Goal: Find specific fact

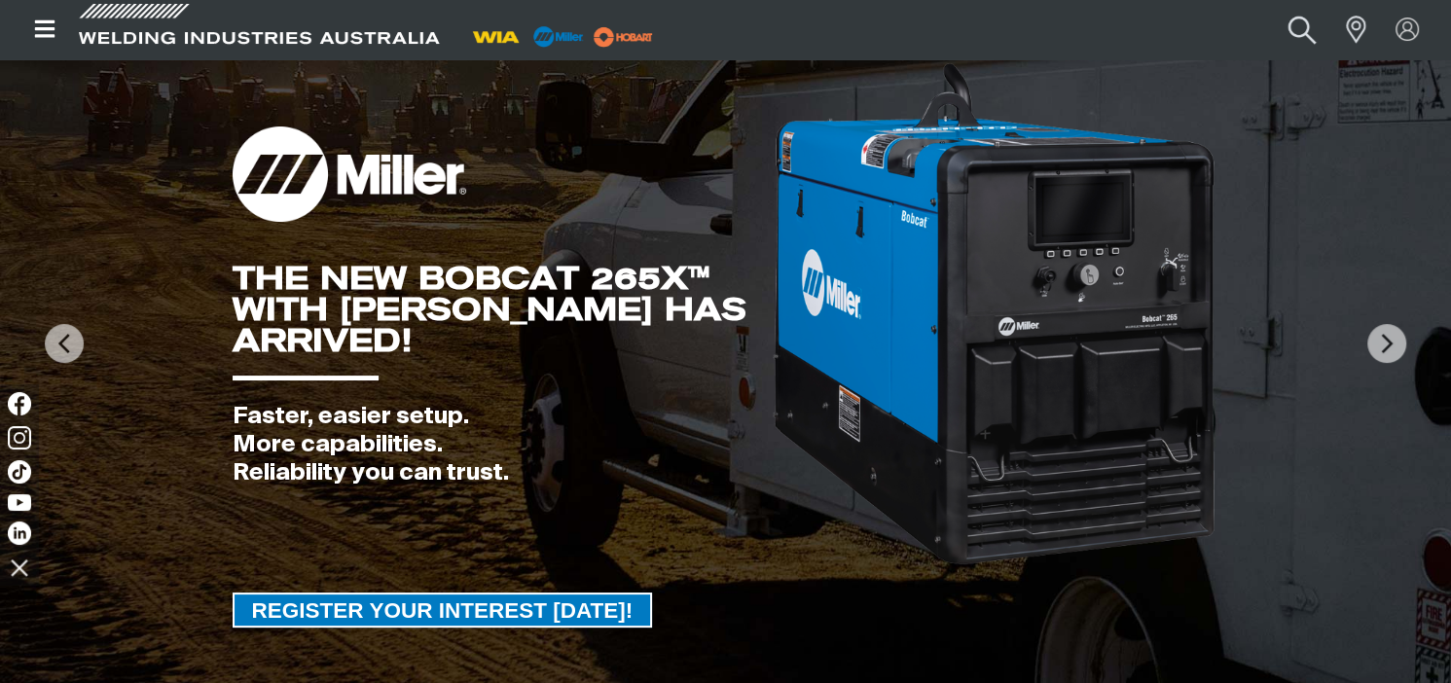
click at [1309, 29] on button "Search products" at bounding box center [1302, 29] width 79 height 53
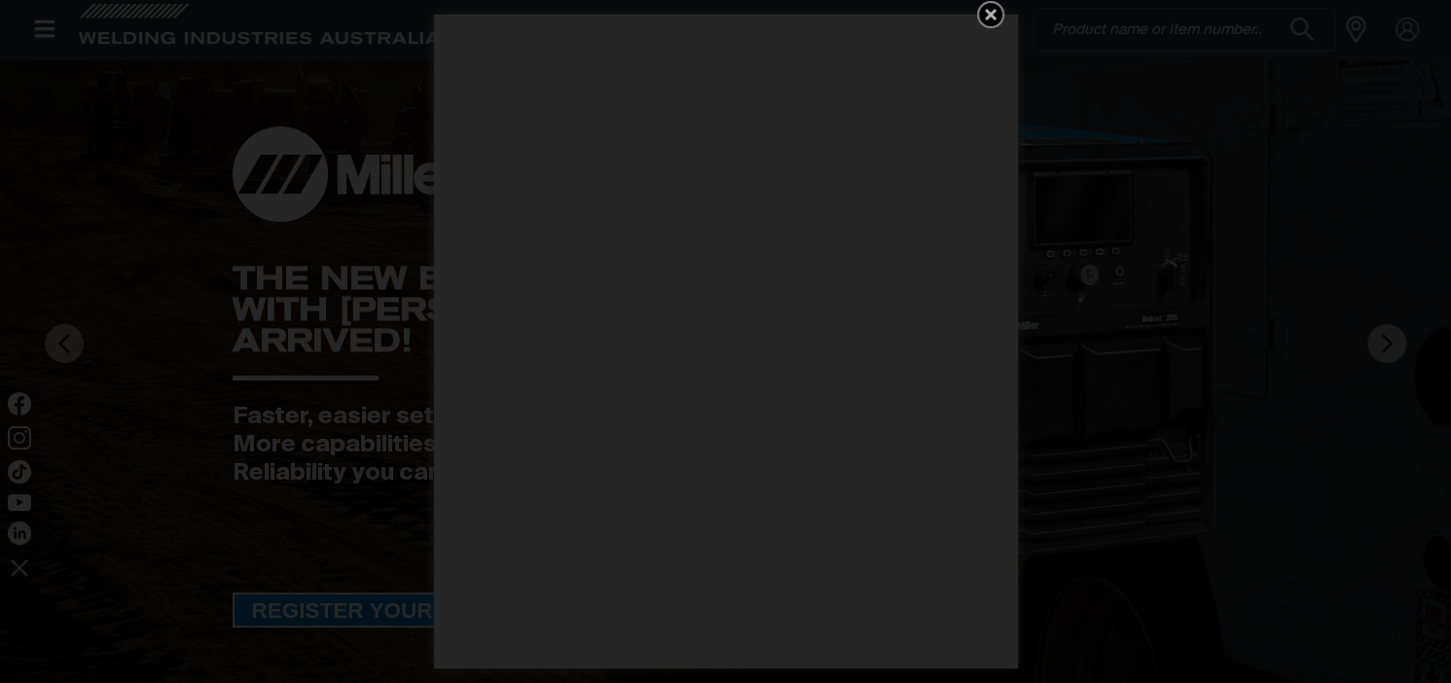
click at [1130, 38] on div "Get 5 WIA Welding Guides Free!" at bounding box center [725, 341] width 1451 height 683
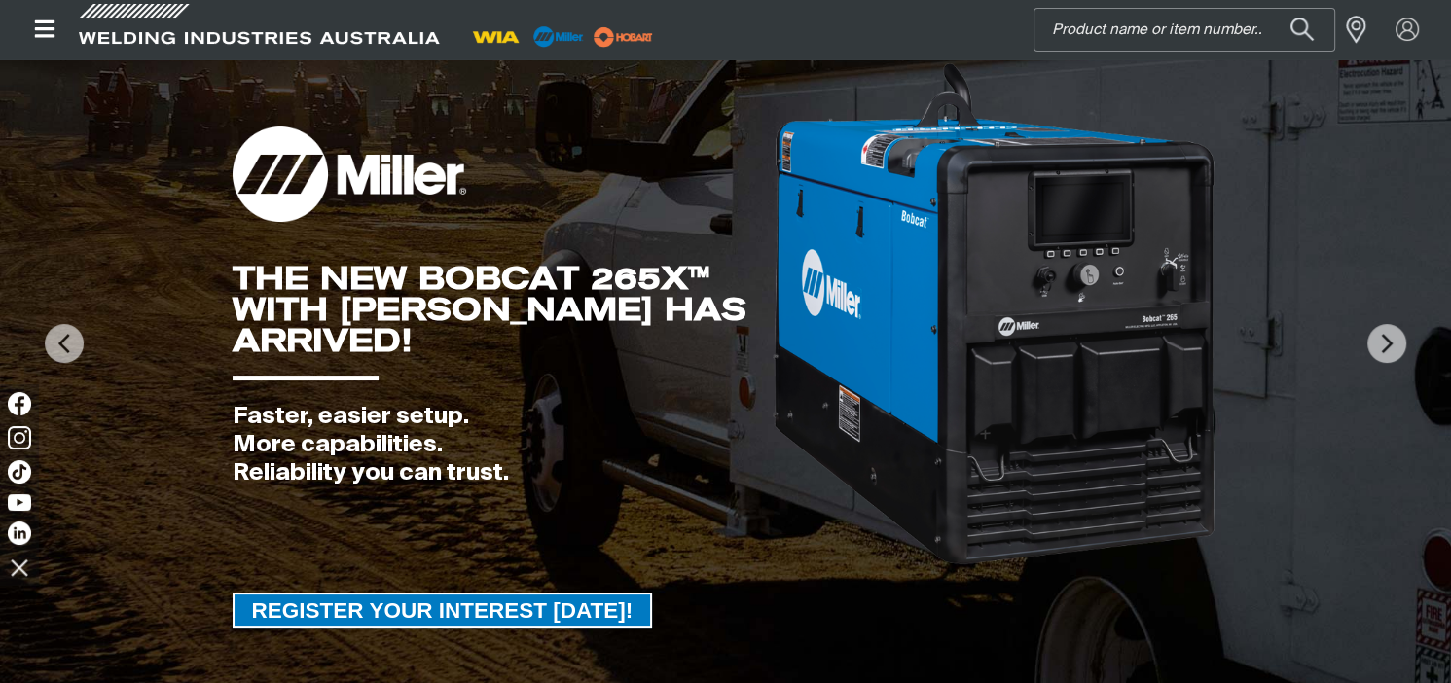
drag, startPoint x: 1130, startPoint y: 38, endPoint x: 1121, endPoint y: 52, distance: 16.2
click at [1121, 52] on div "Search When search results are available use up and down arrows to review and e…" at bounding box center [1198, 29] width 473 height 58
type input "w67"
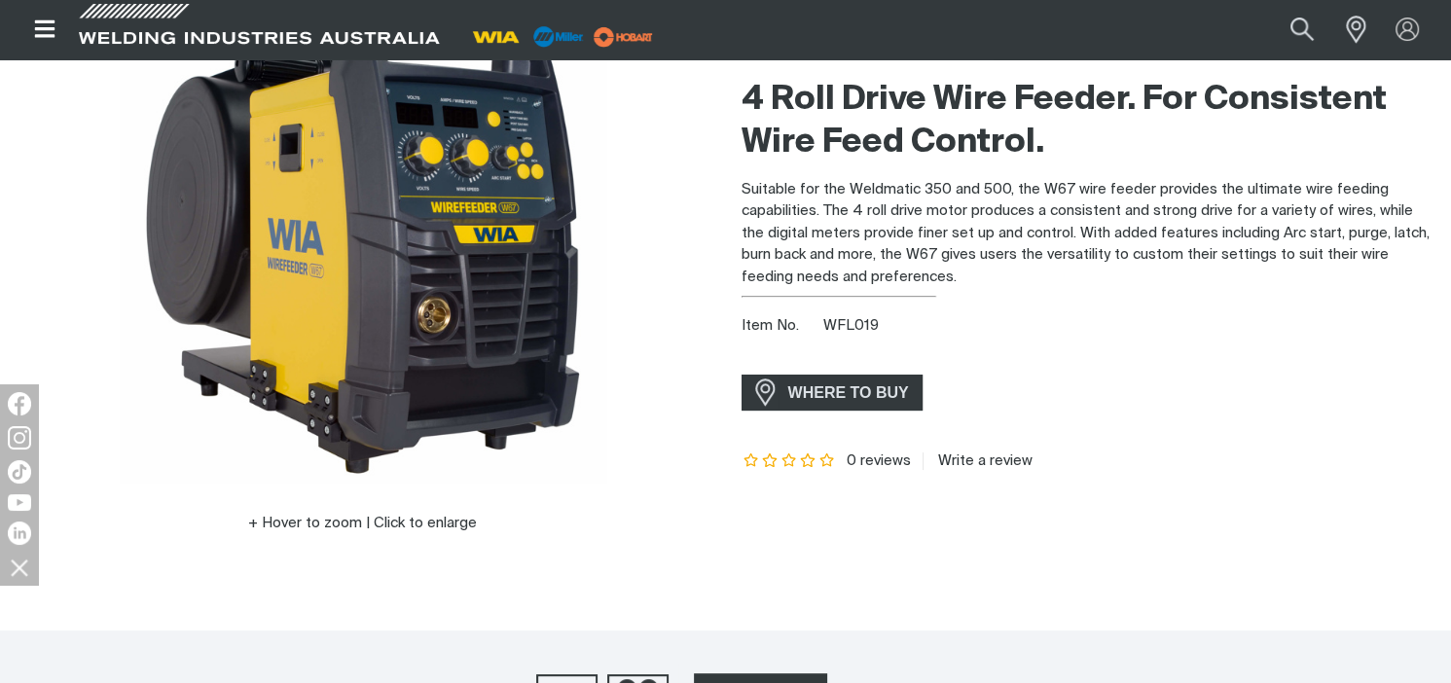
scroll to position [195, 0]
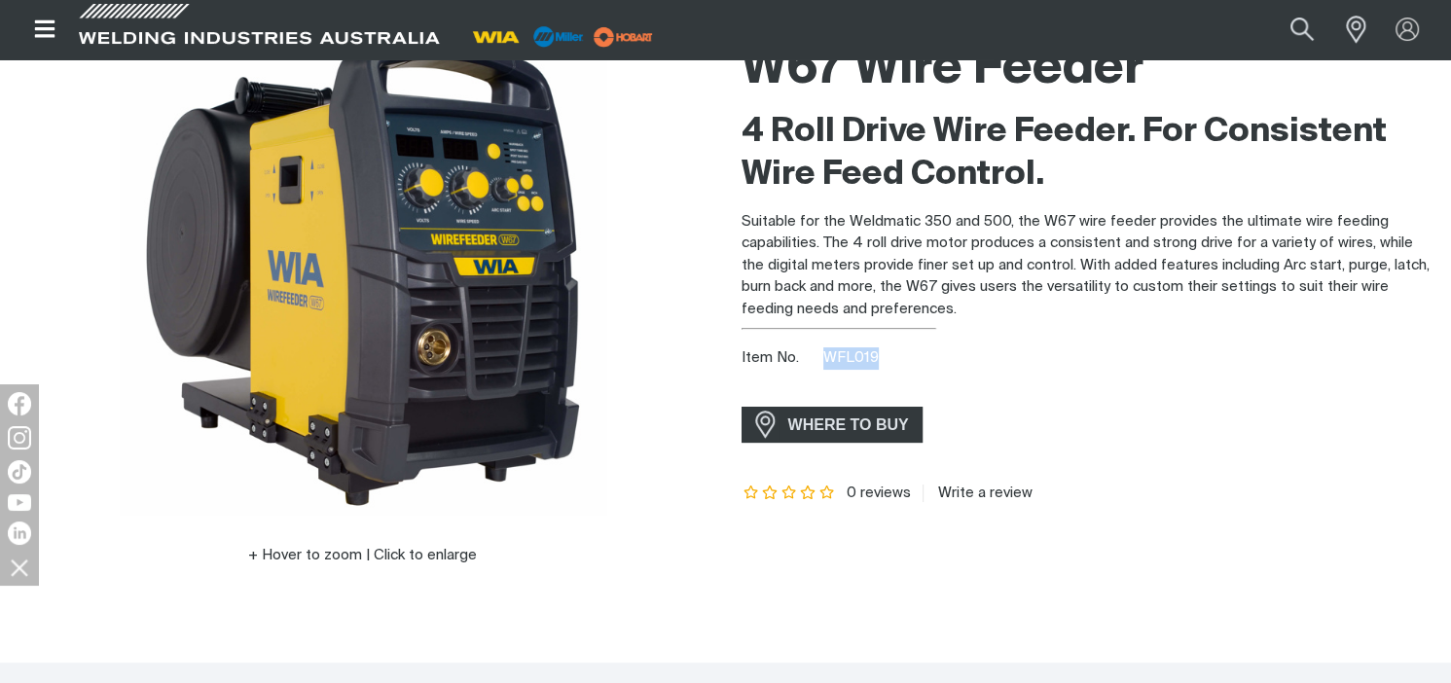
drag, startPoint x: 877, startPoint y: 353, endPoint x: 825, endPoint y: 347, distance: 51.9
click at [825, 347] on div "Item No. WFL019" at bounding box center [1088, 358] width 695 height 22
copy span "WFL019"
